Goal: Browse casually: Explore the website without a specific task or goal

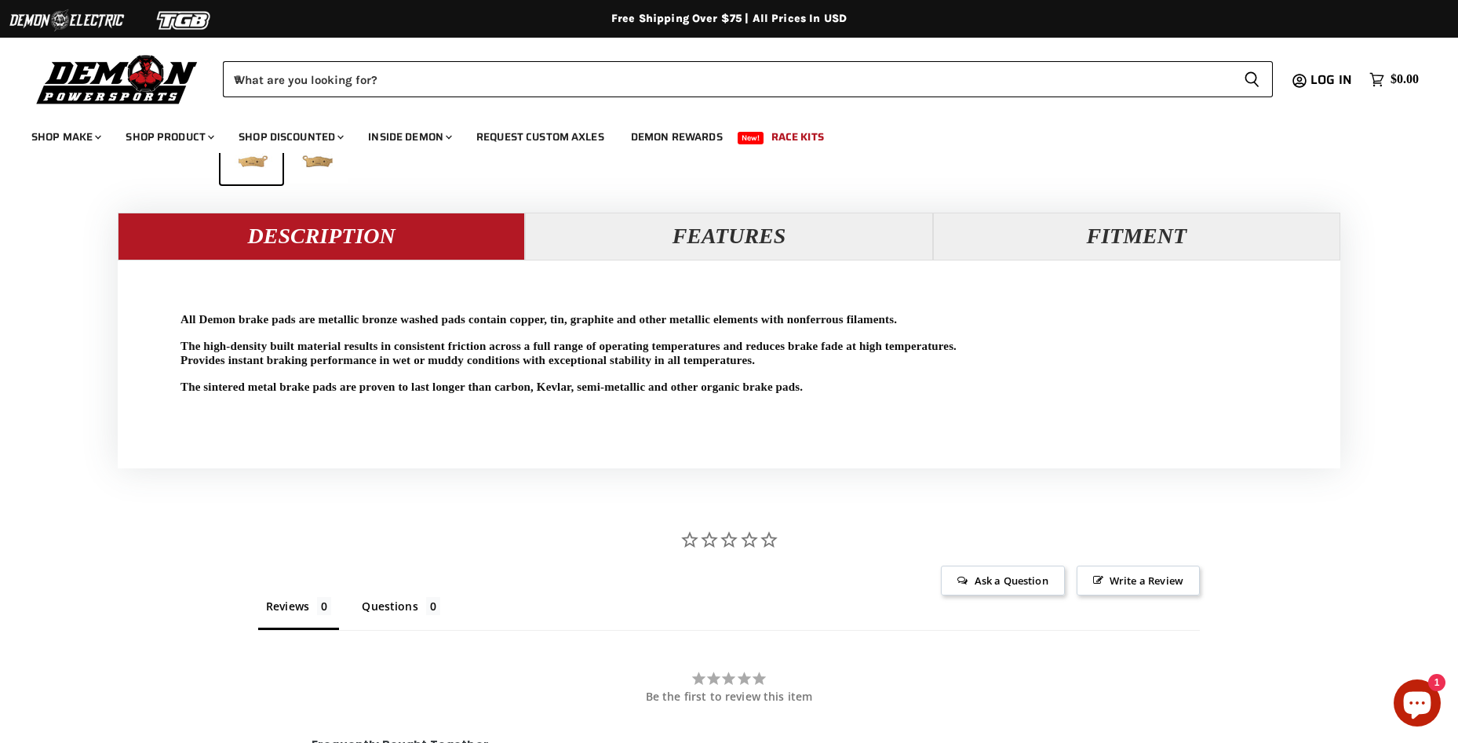
scroll to position [1237, 0]
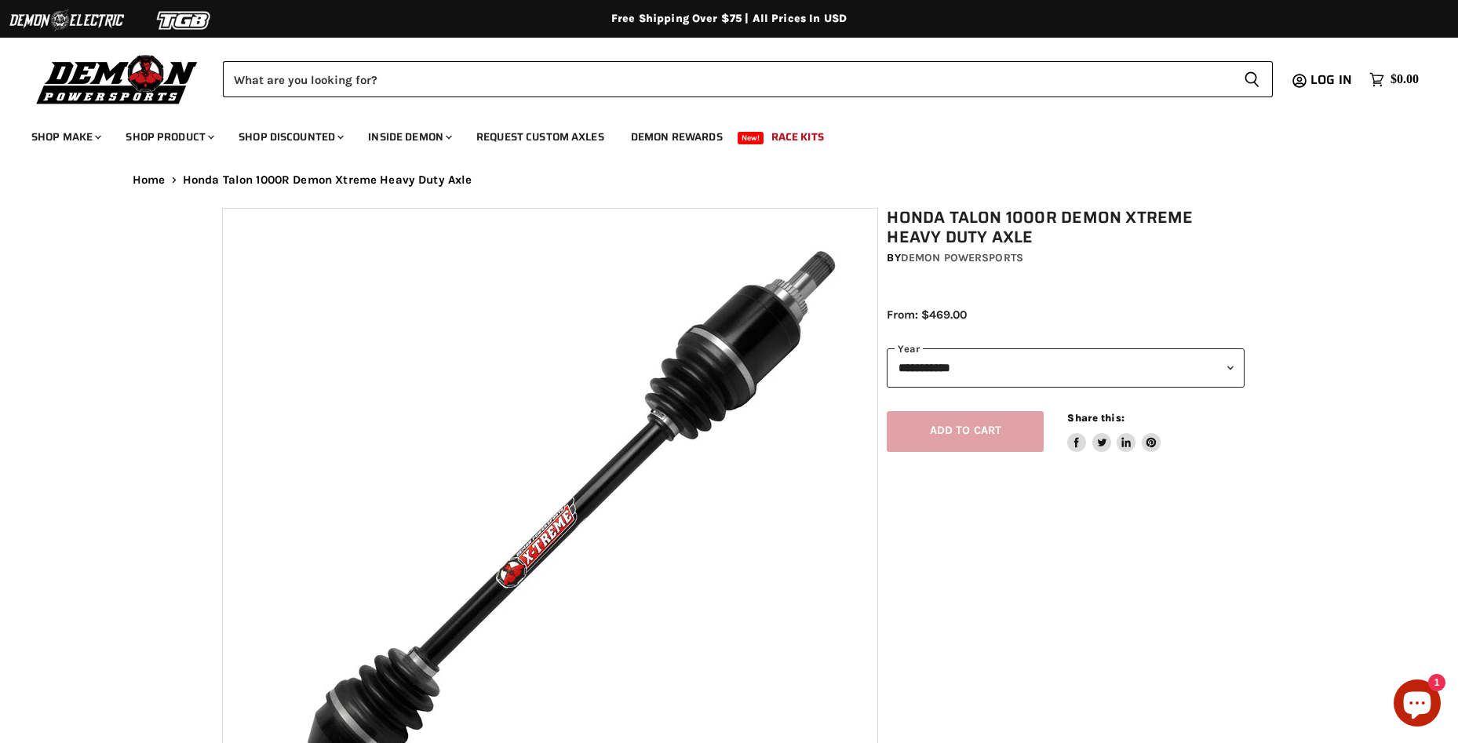
select select "******"
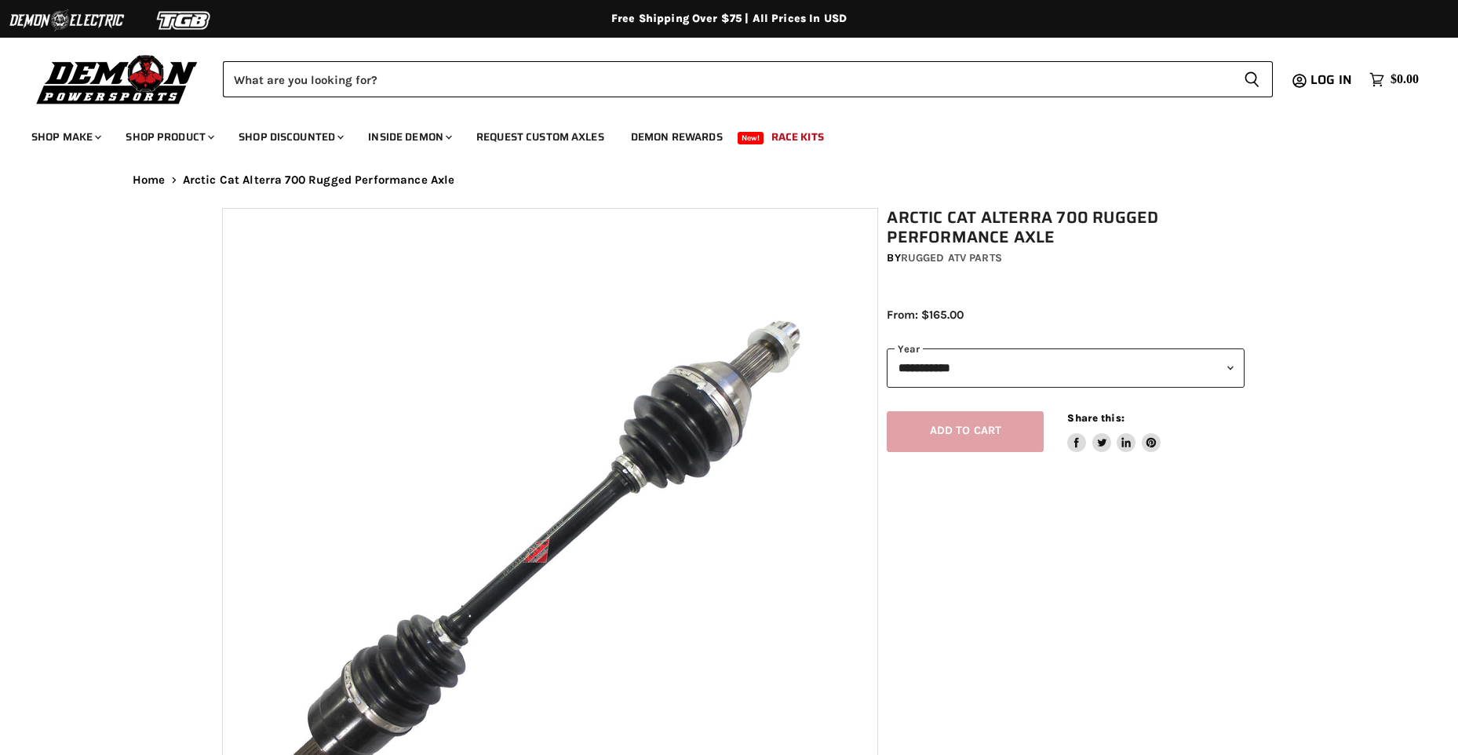
select select "******"
